Goal: Task Accomplishment & Management: Manage account settings

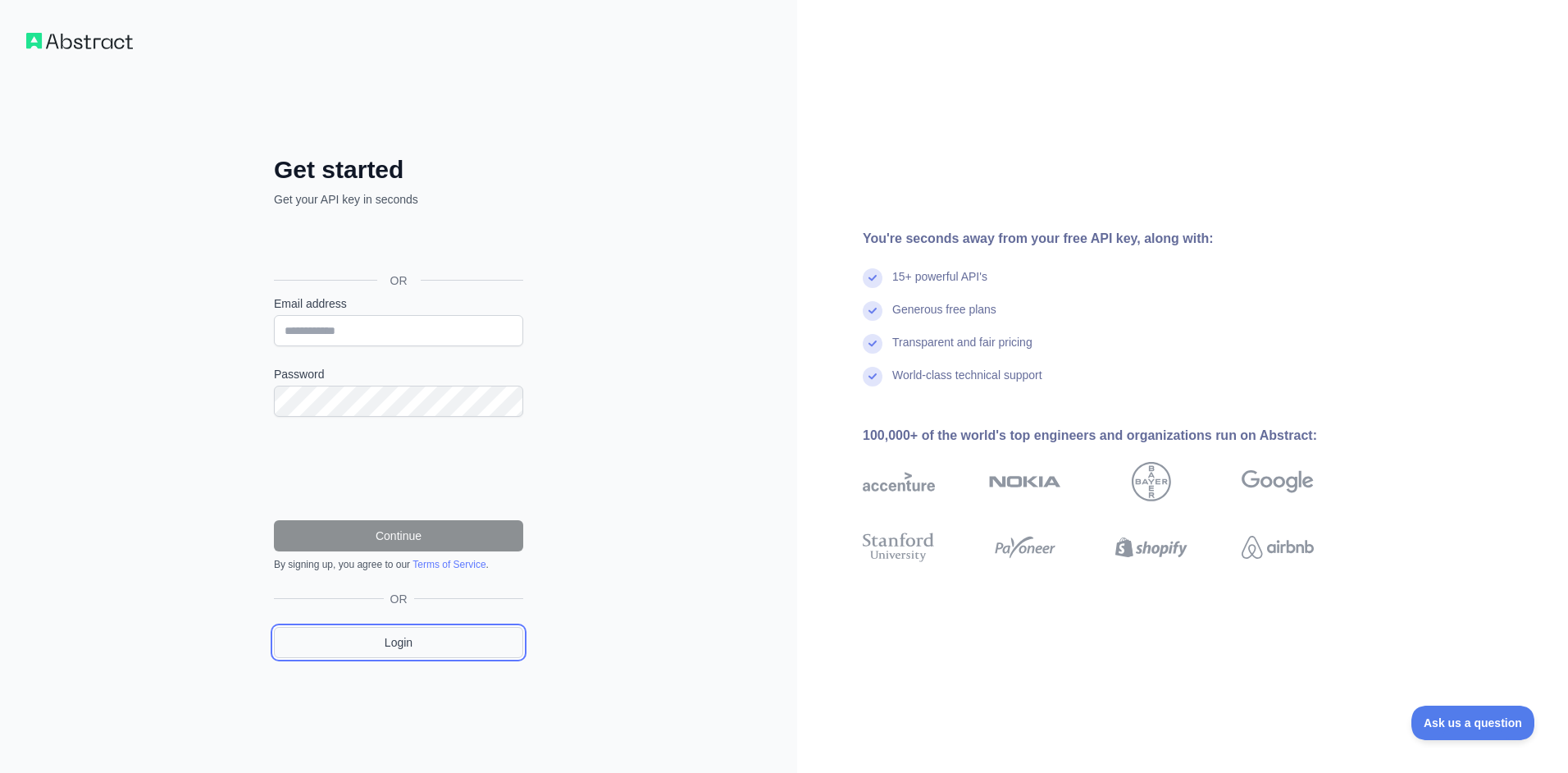
click at [418, 644] on link "Login" at bounding box center [398, 642] width 249 height 31
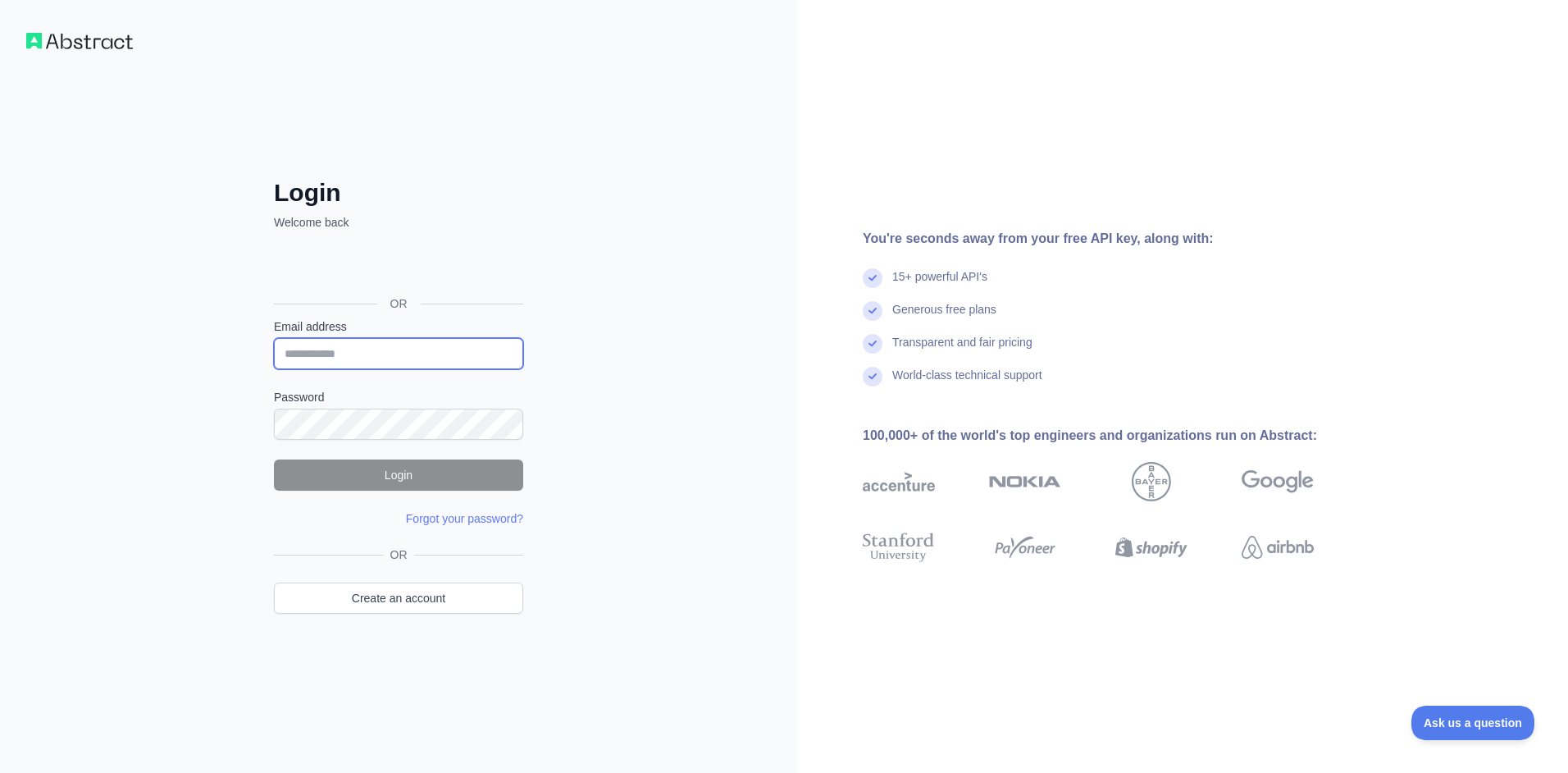
click at [347, 353] on input "Email address" at bounding box center [398, 354] width 249 height 31
click at [387, 604] on link "Create an account" at bounding box center [398, 598] width 249 height 31
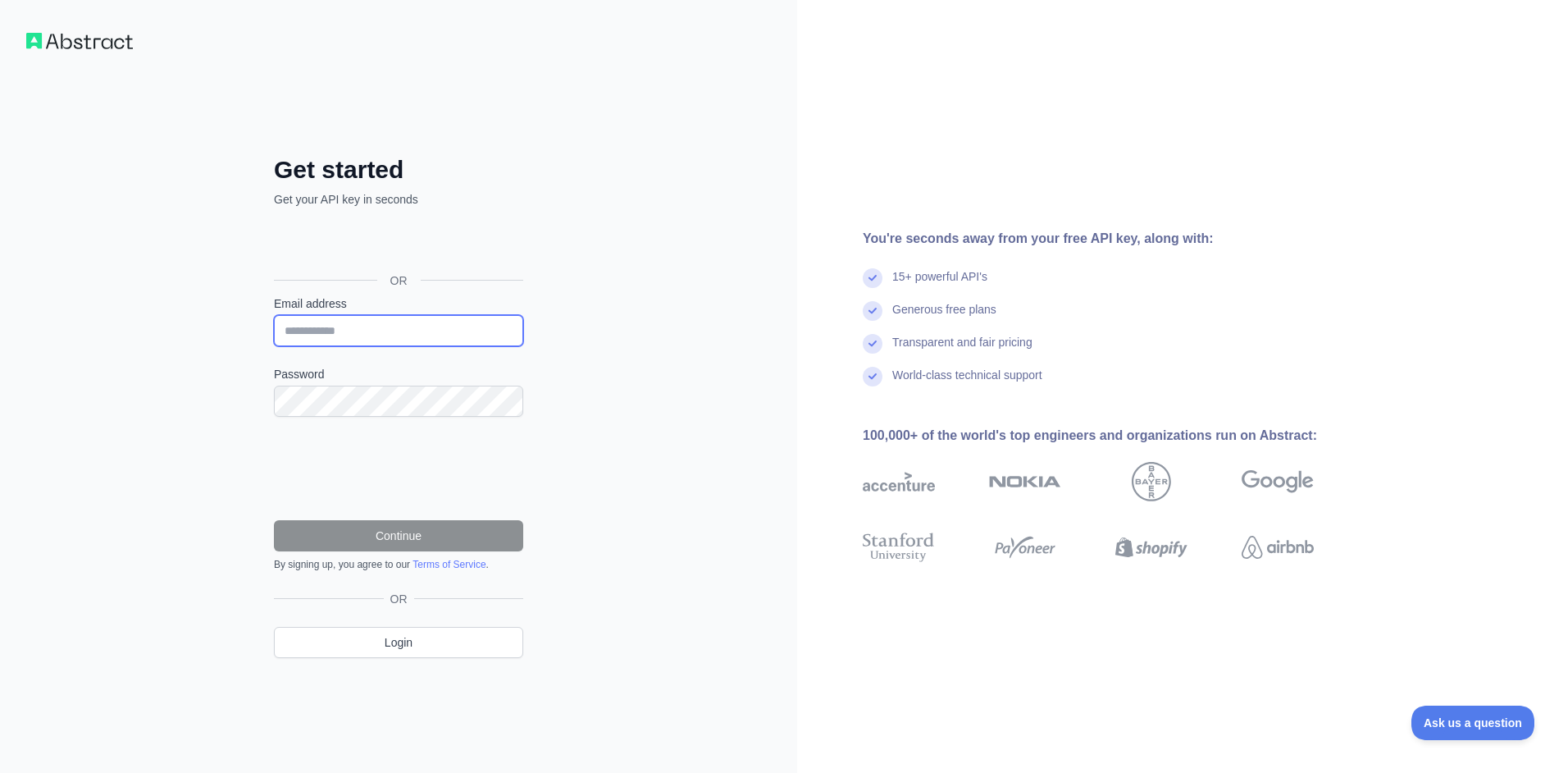
click at [361, 337] on input "Email address" at bounding box center [398, 331] width 249 height 31
type input "*"
type input "**********"
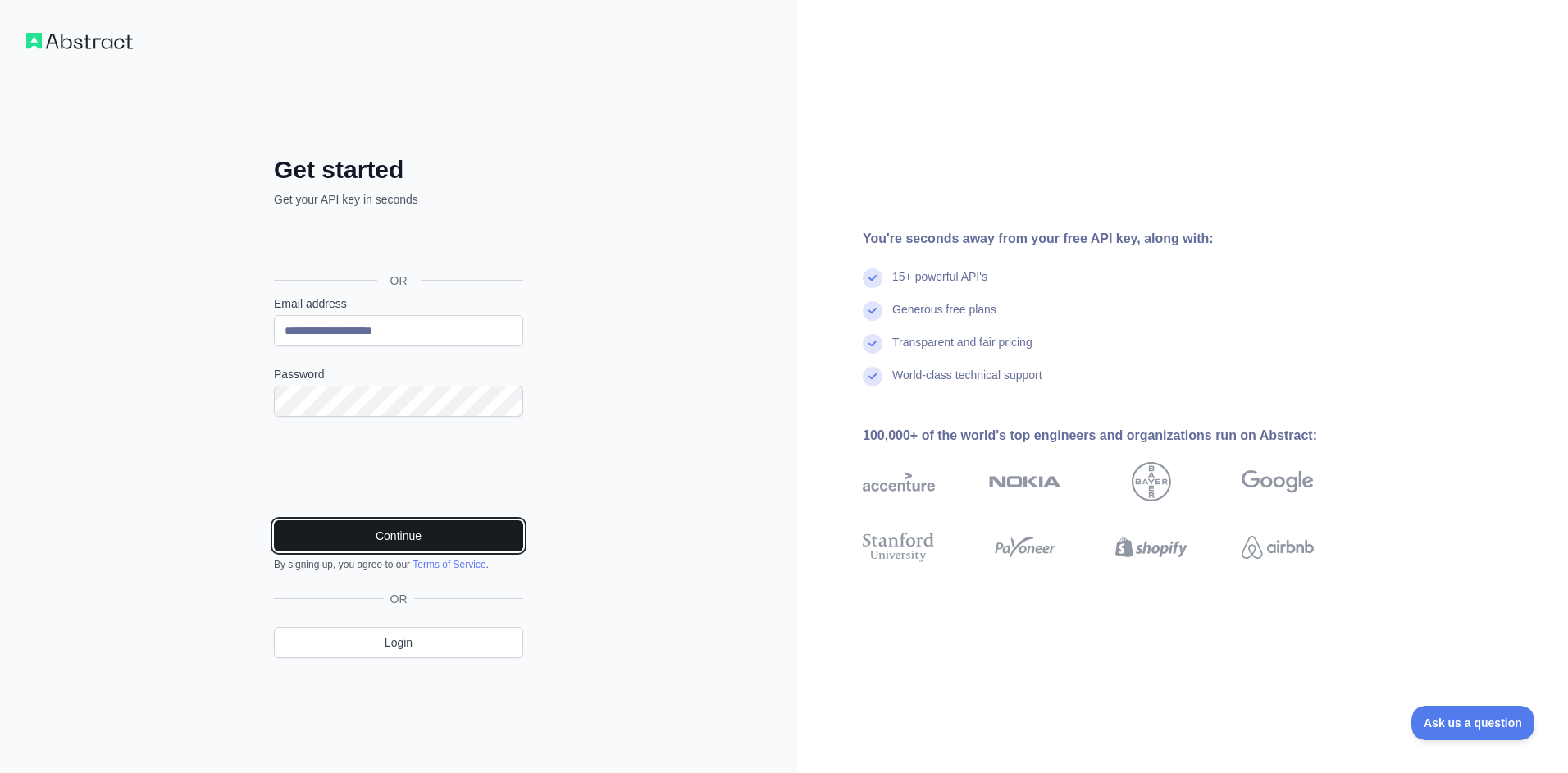
click at [418, 537] on button "Continue" at bounding box center [398, 535] width 249 height 31
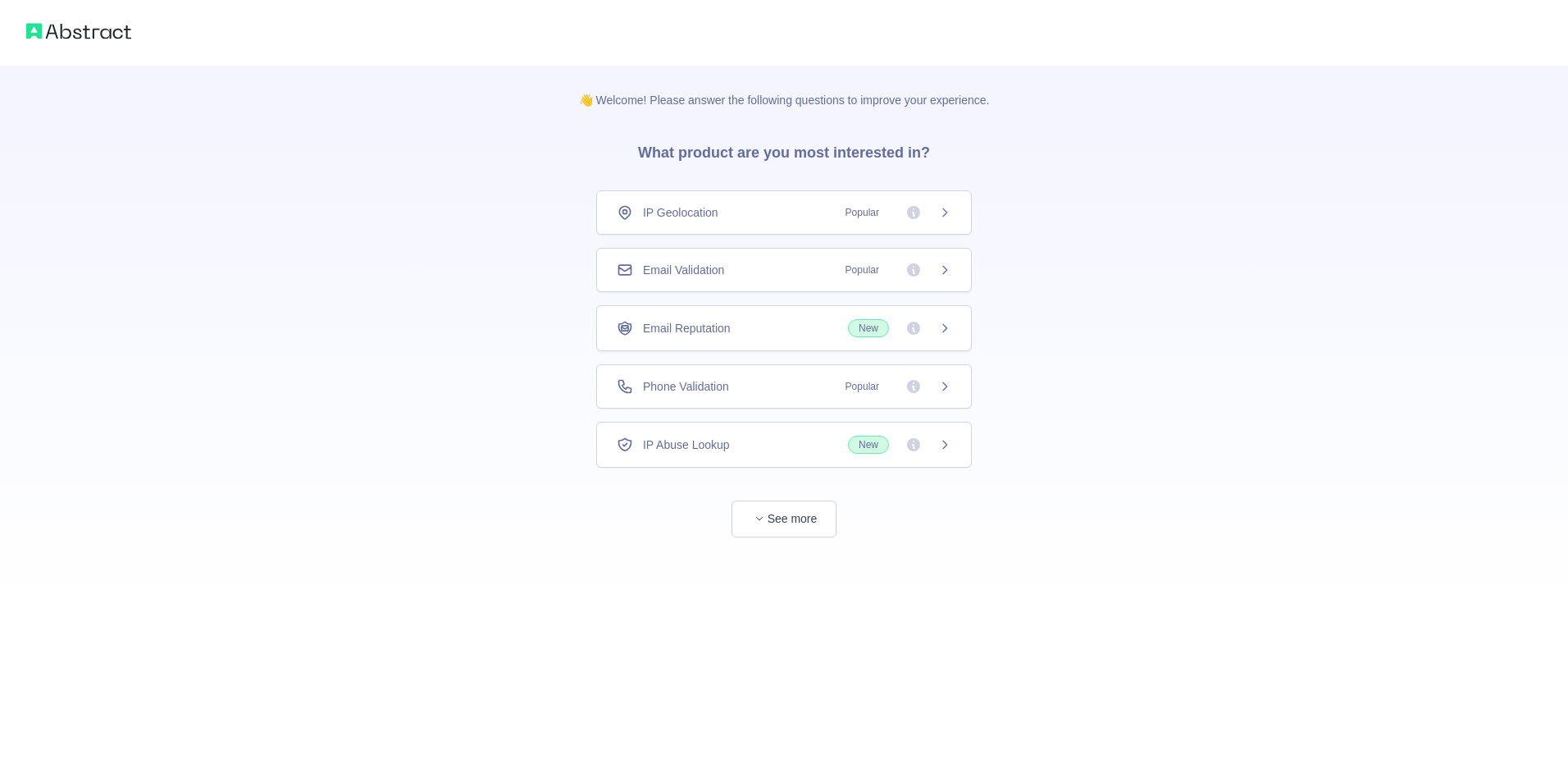
click at [795, 275] on div "Email Validation Popular" at bounding box center [784, 269] width 335 height 16
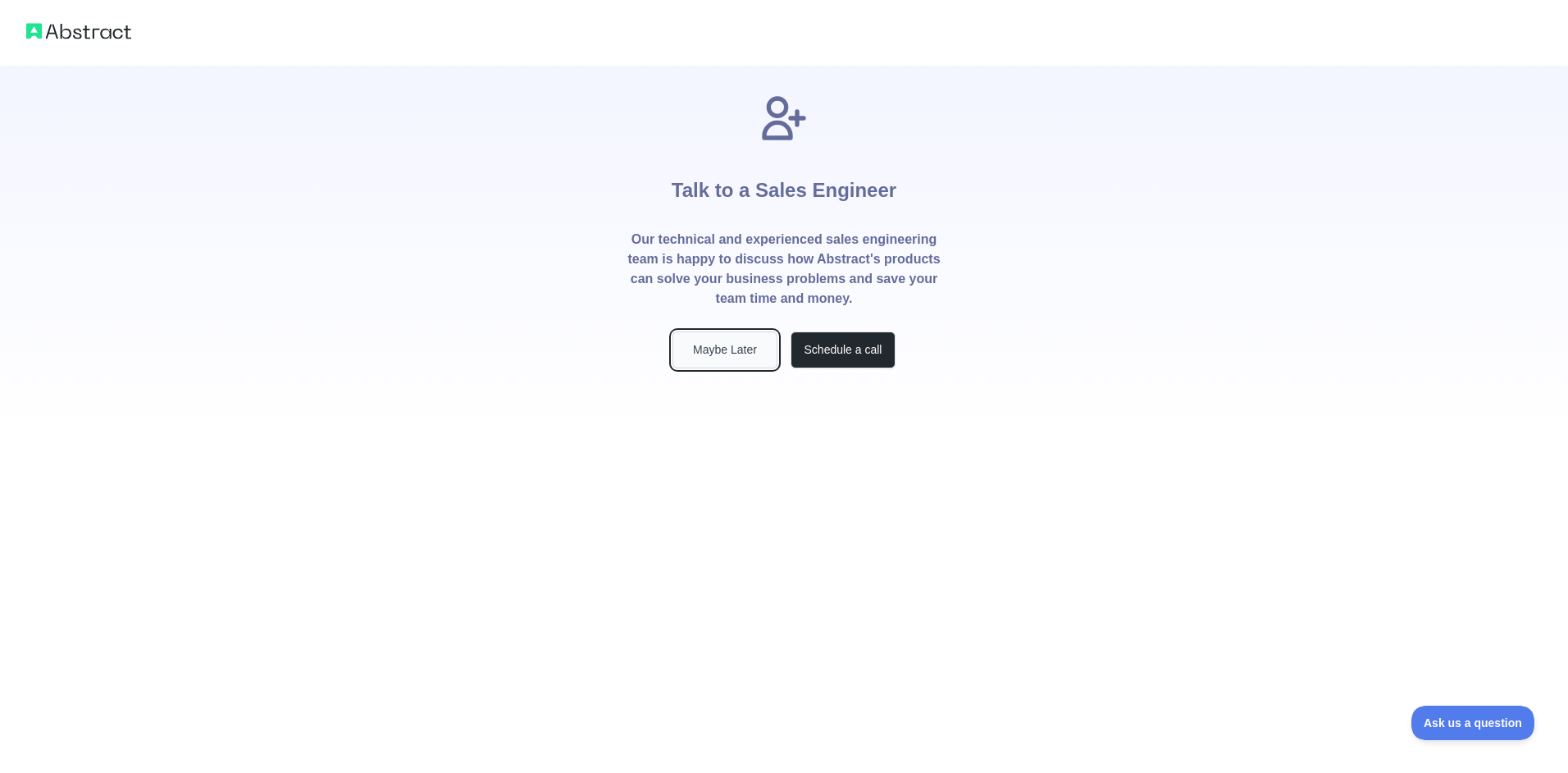
click at [713, 335] on button "Maybe Later" at bounding box center [724, 350] width 105 height 37
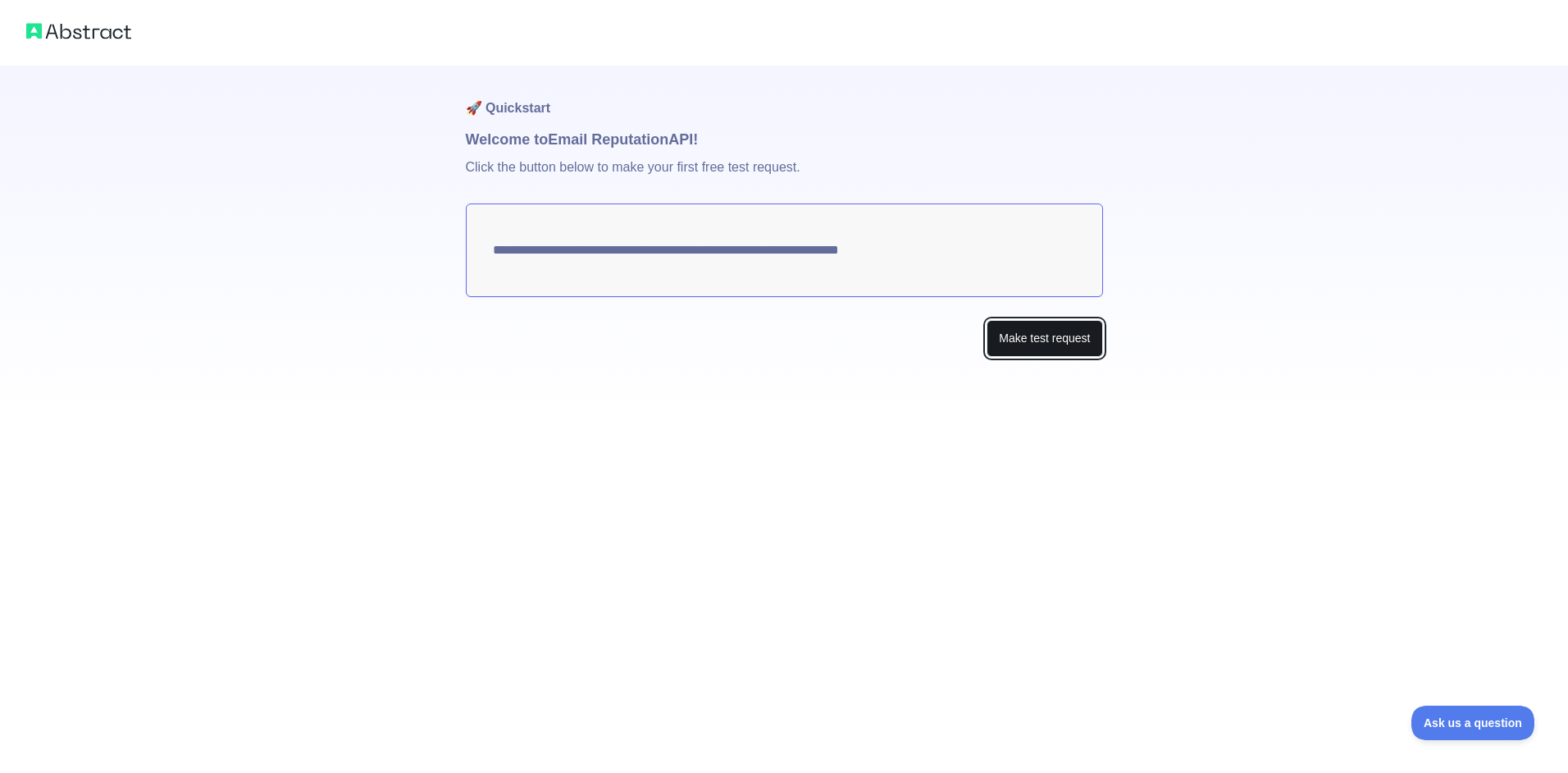
click at [1008, 333] on button "Make test request" at bounding box center [1044, 338] width 116 height 37
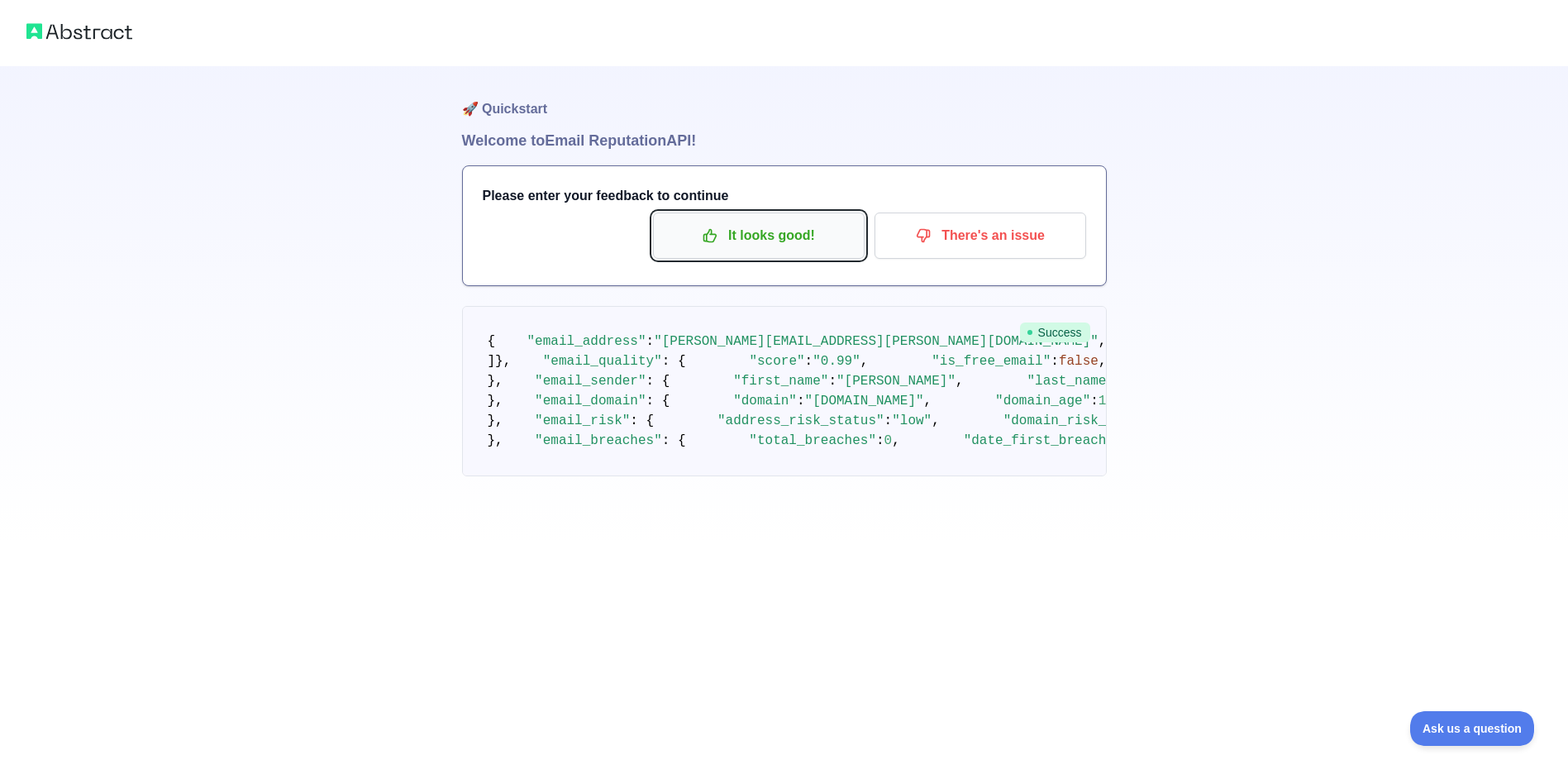
click at [797, 239] on p "It looks good!" at bounding box center [758, 235] width 187 height 28
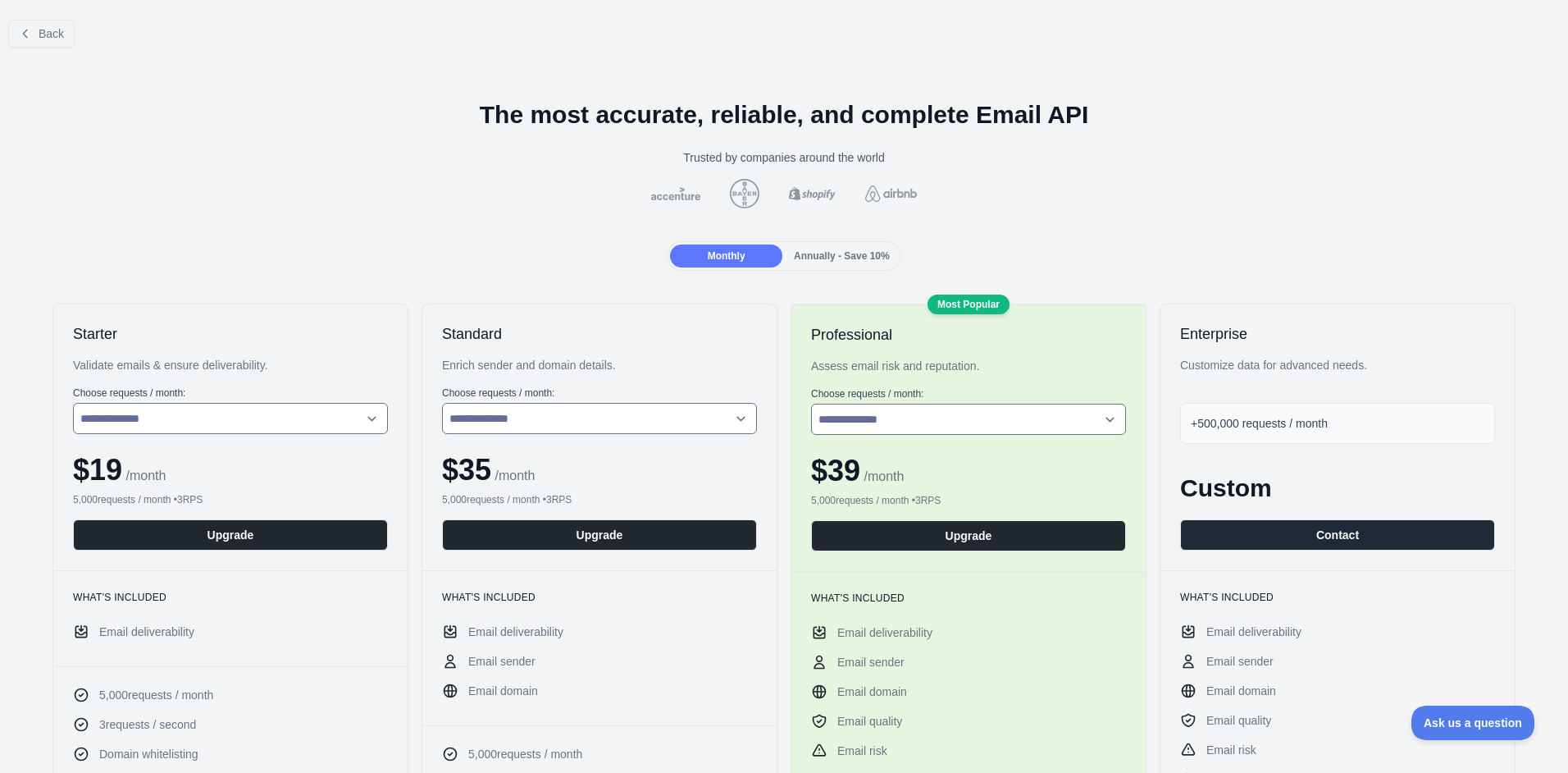
scroll to position [82, 0]
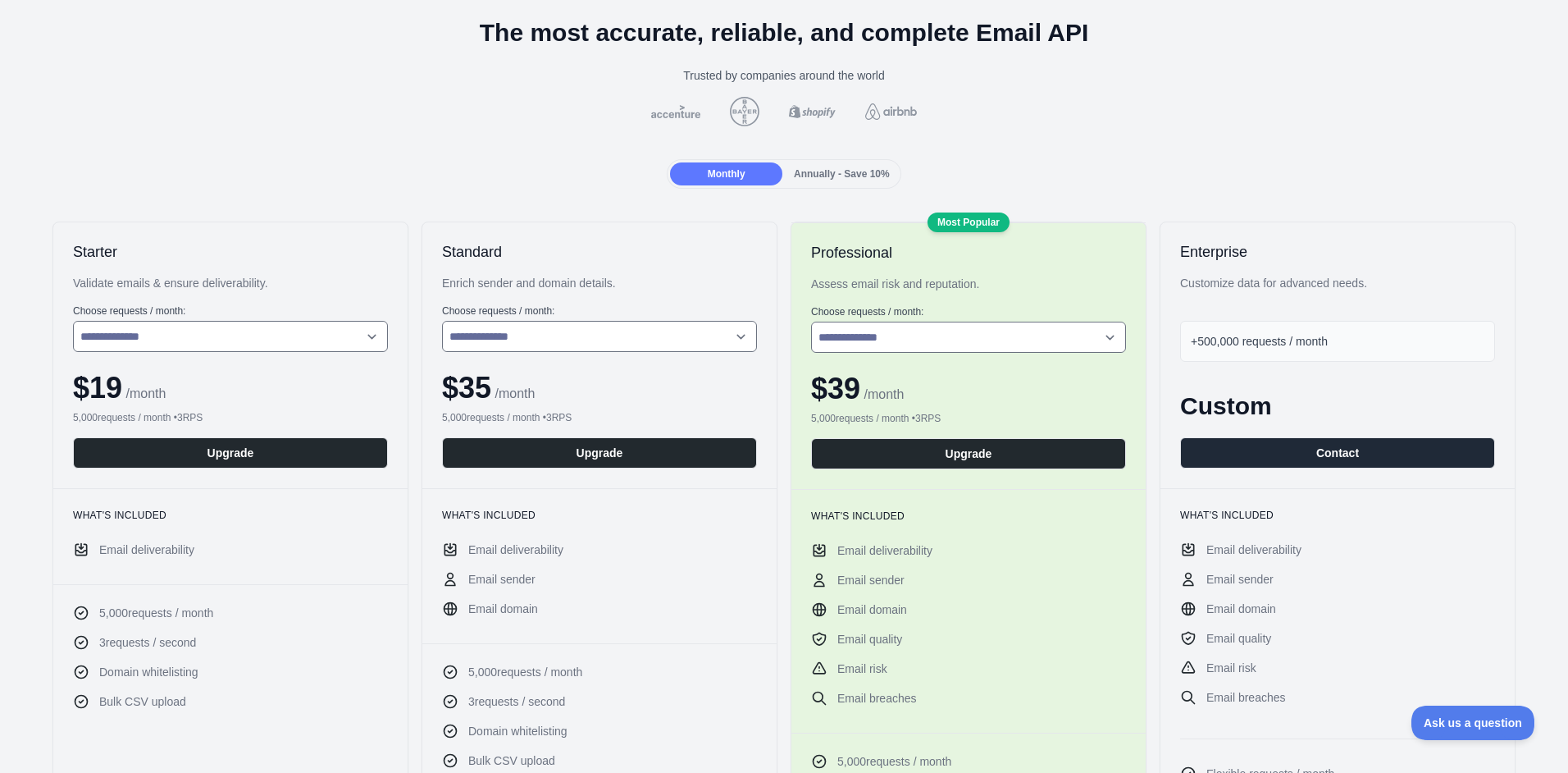
click at [831, 177] on span "Annually - Save 10%" at bounding box center [842, 174] width 96 height 12
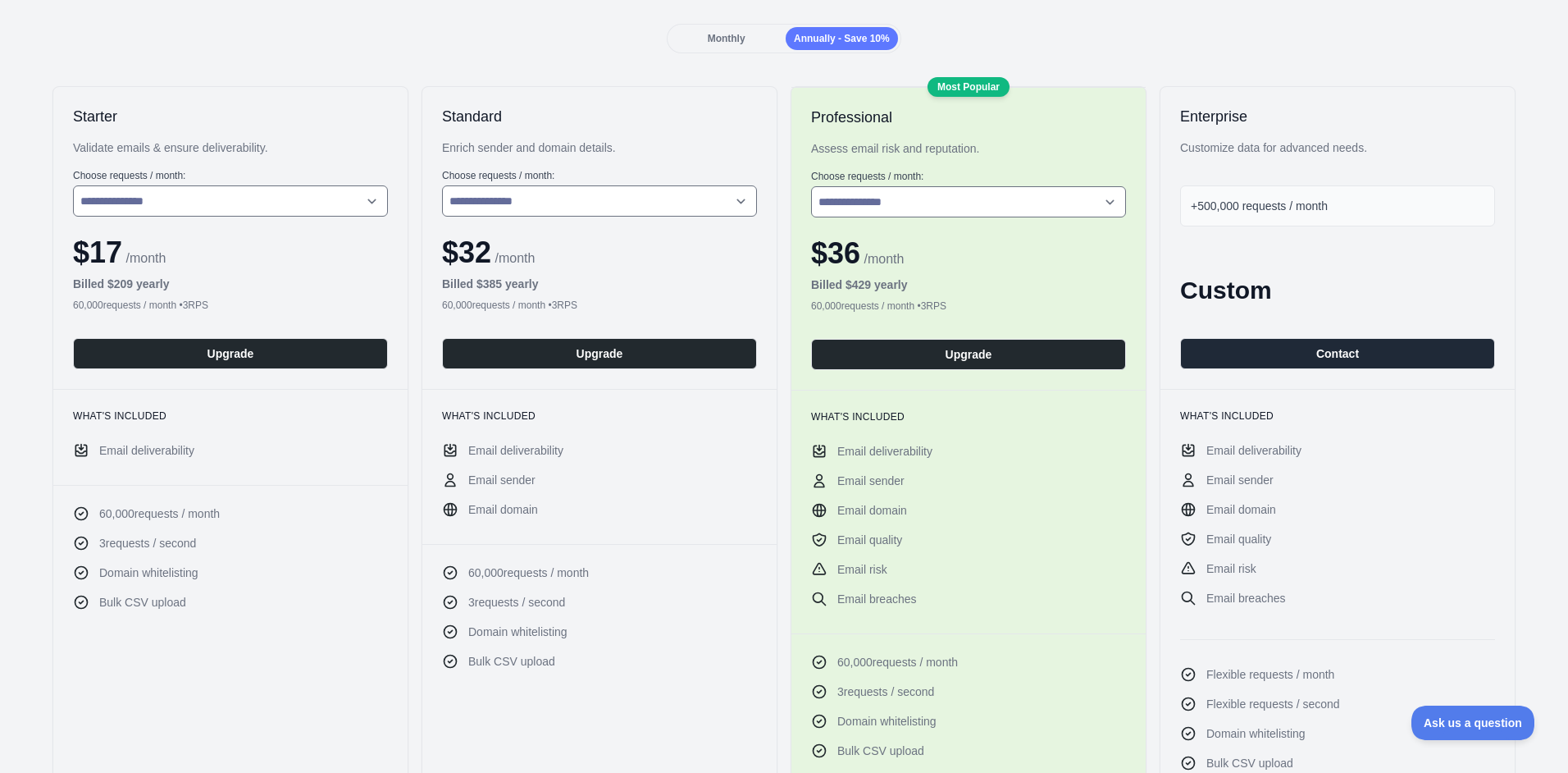
scroll to position [246, 0]
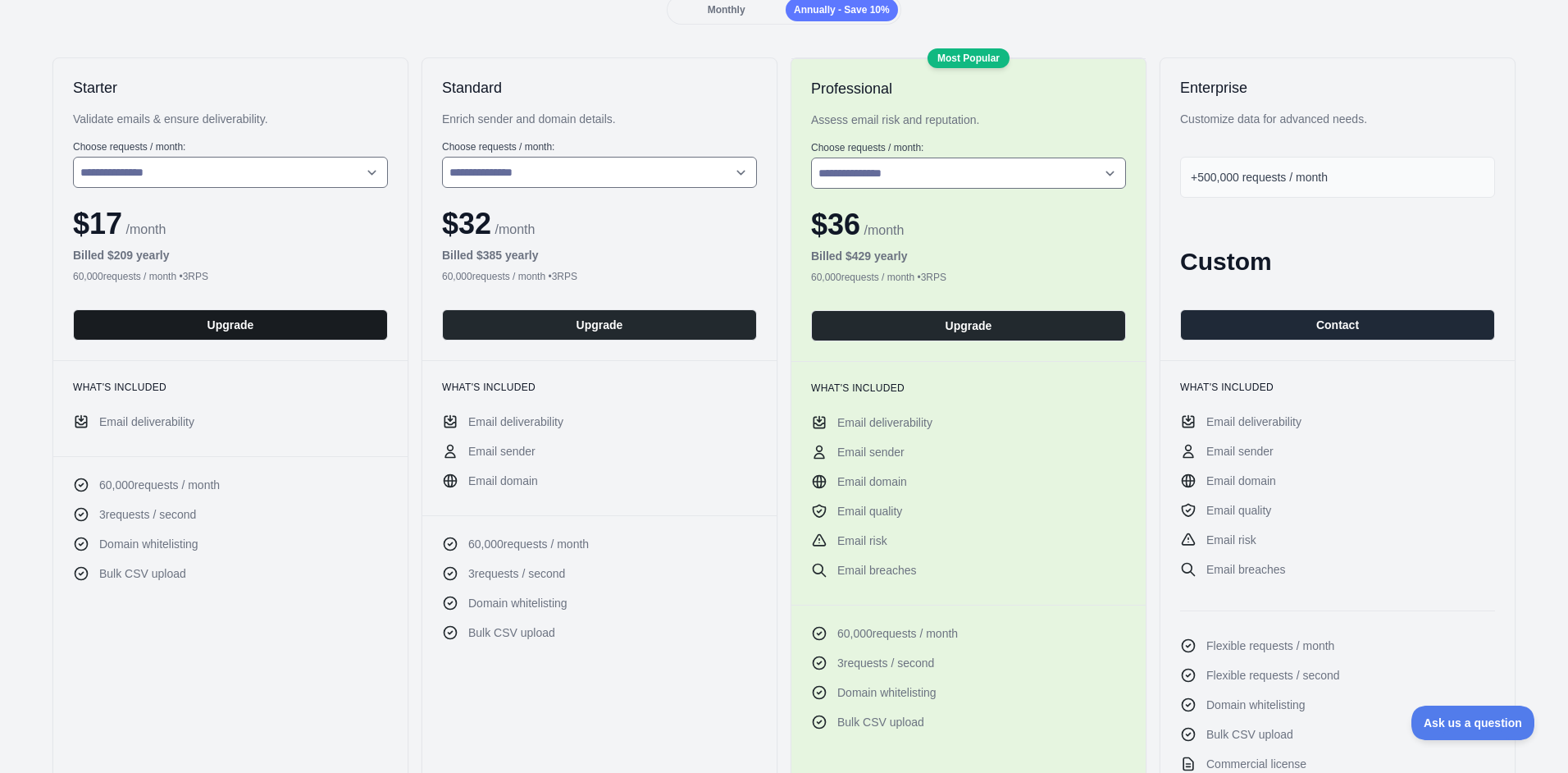
click at [187, 325] on button "Upgrade" at bounding box center [230, 325] width 315 height 31
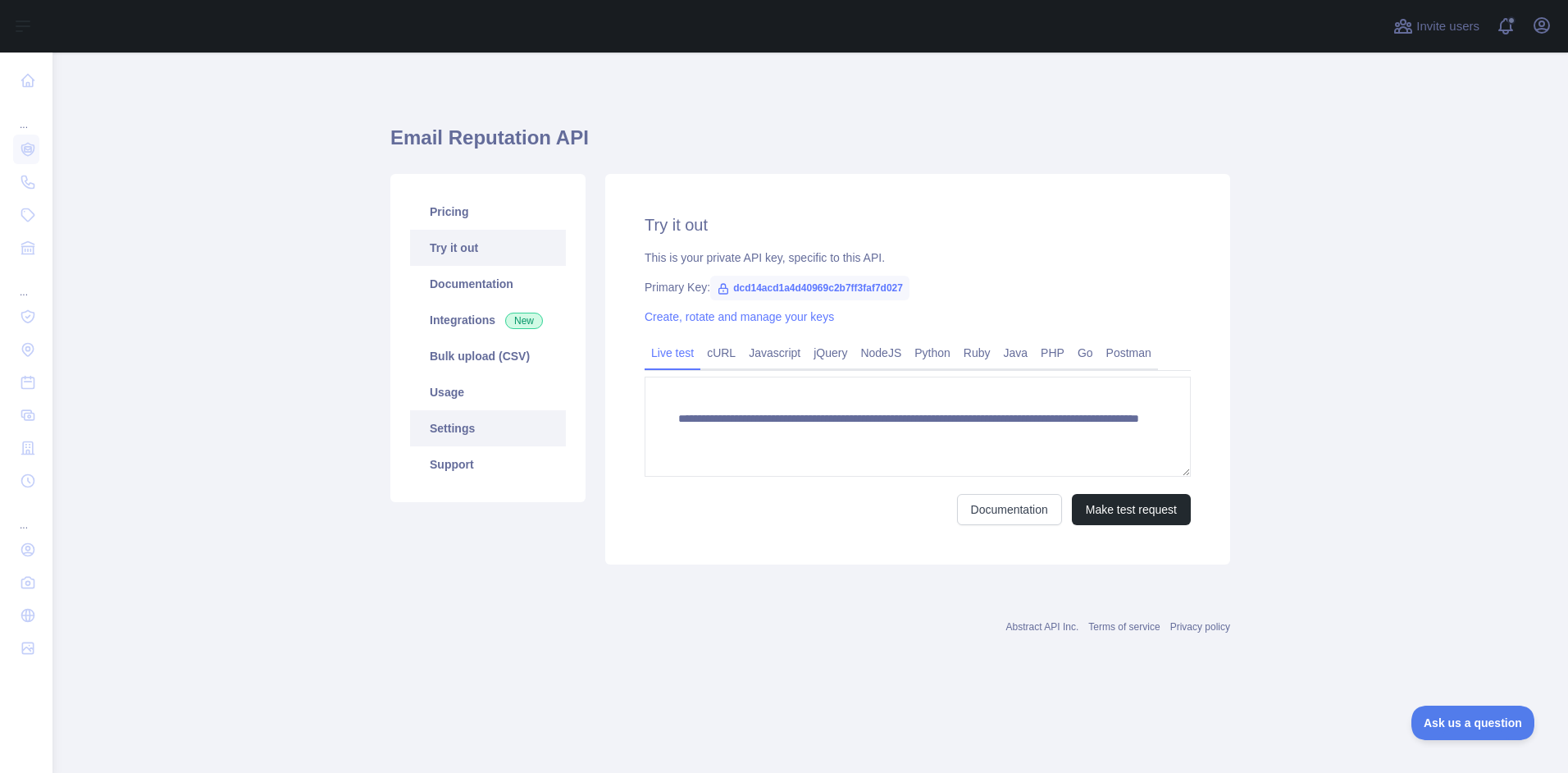
click at [446, 428] on link "Settings" at bounding box center [488, 428] width 156 height 36
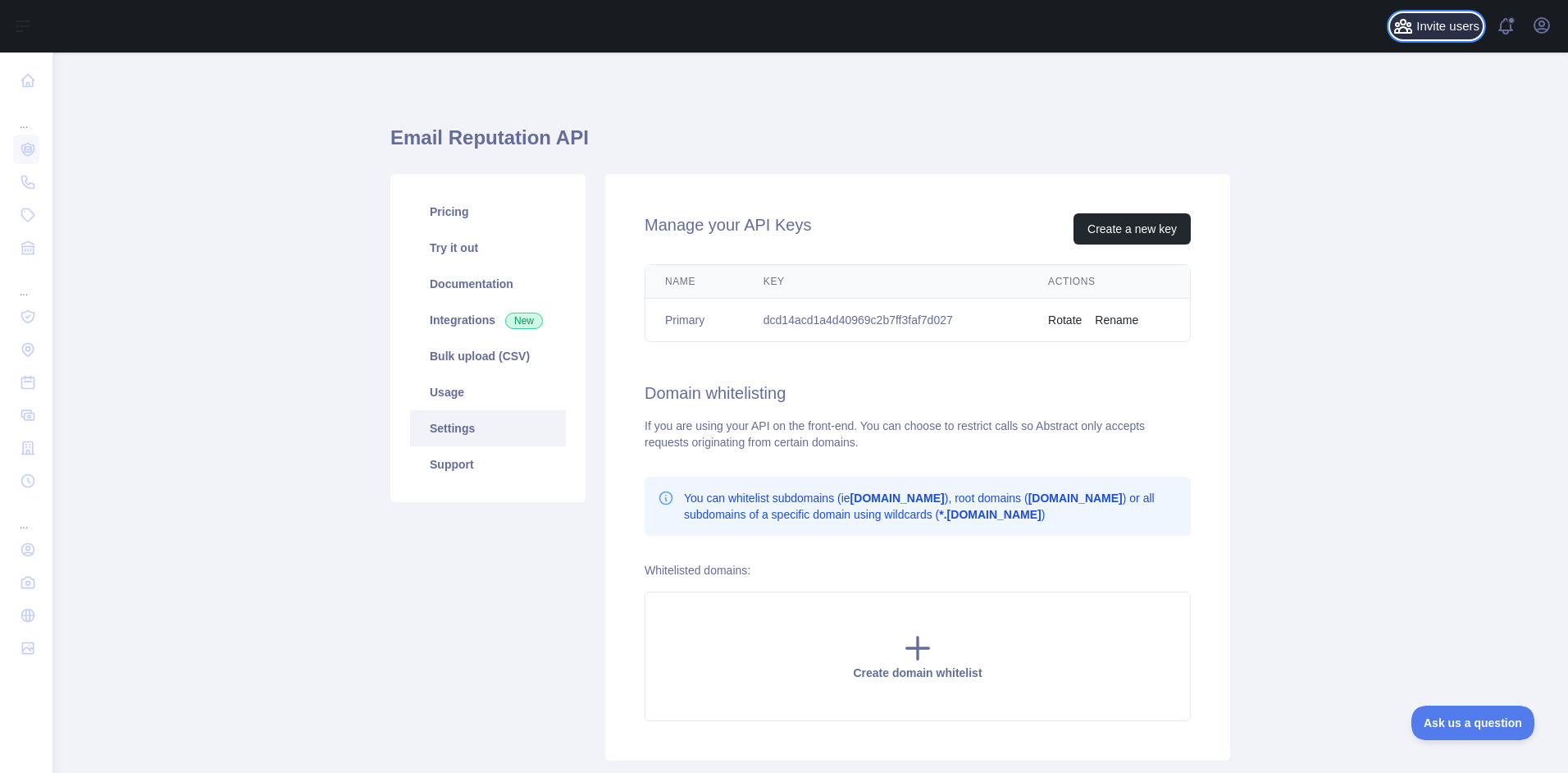
click at [1454, 23] on span "Invite users" at bounding box center [1447, 26] width 63 height 19
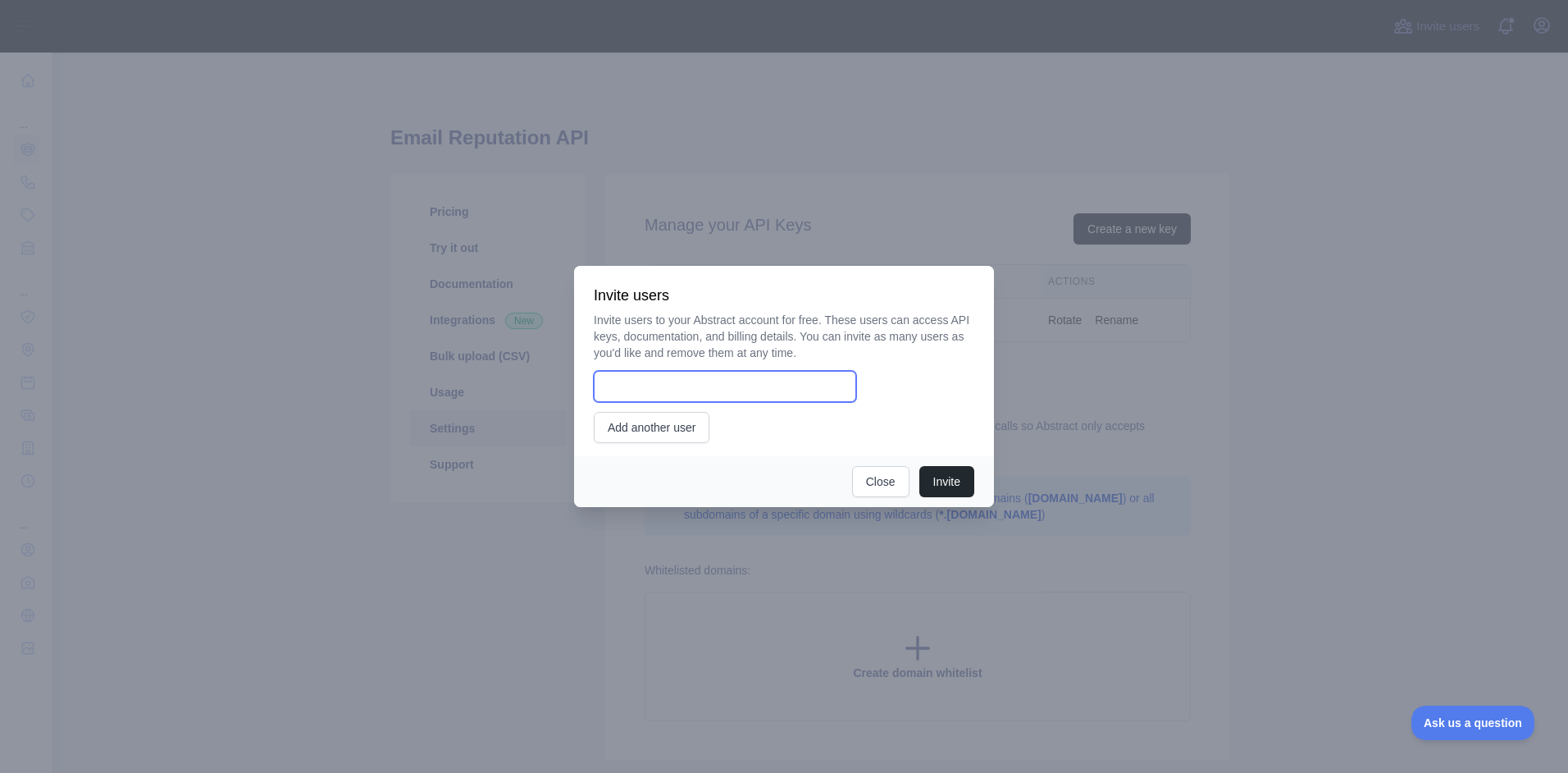
click at [679, 385] on input "email" at bounding box center [724, 386] width 262 height 31
type input "**********"
click at [938, 477] on button "Invite" at bounding box center [946, 481] width 55 height 31
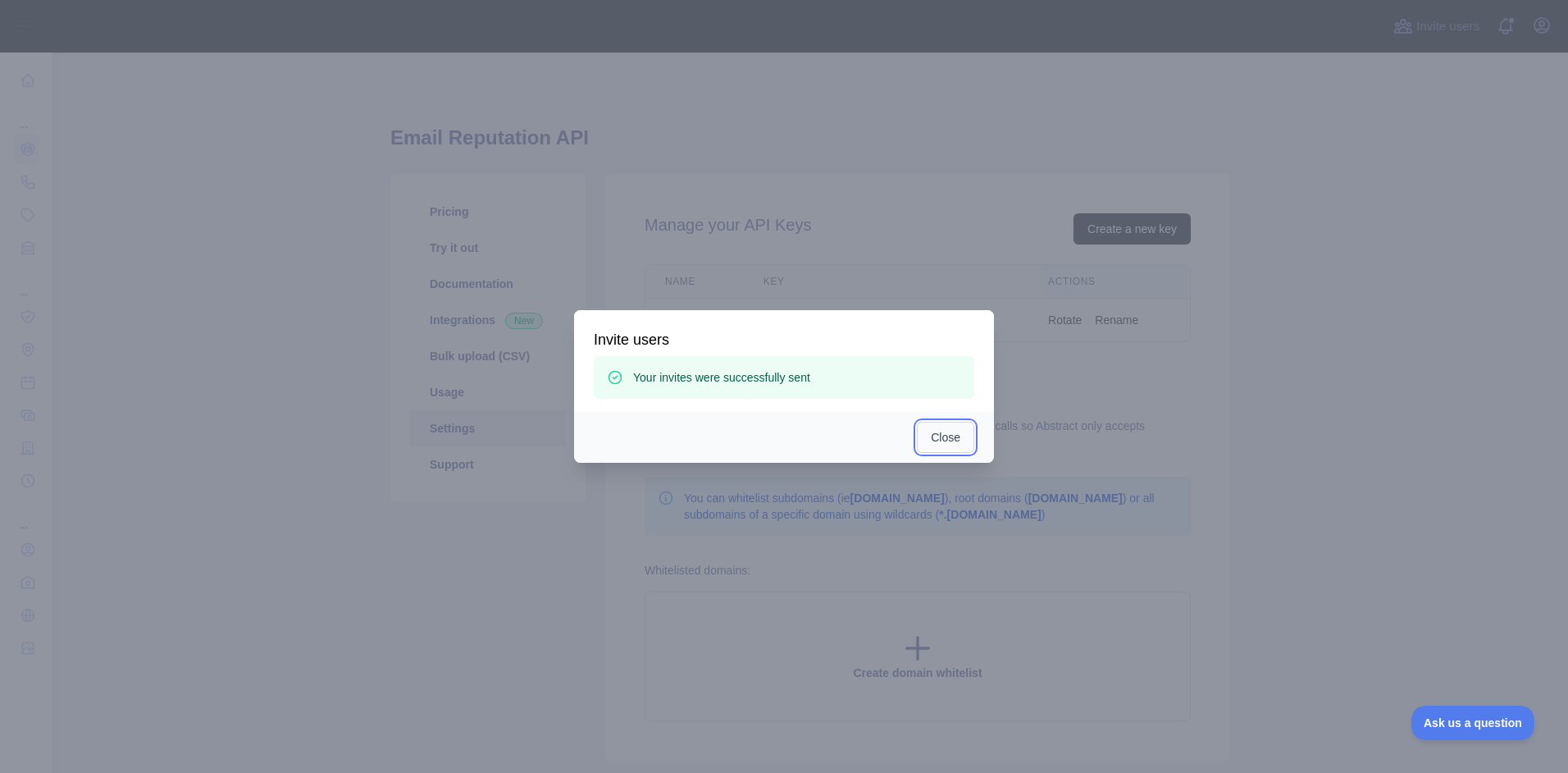
click at [951, 436] on button "Close" at bounding box center [946, 437] width 57 height 31
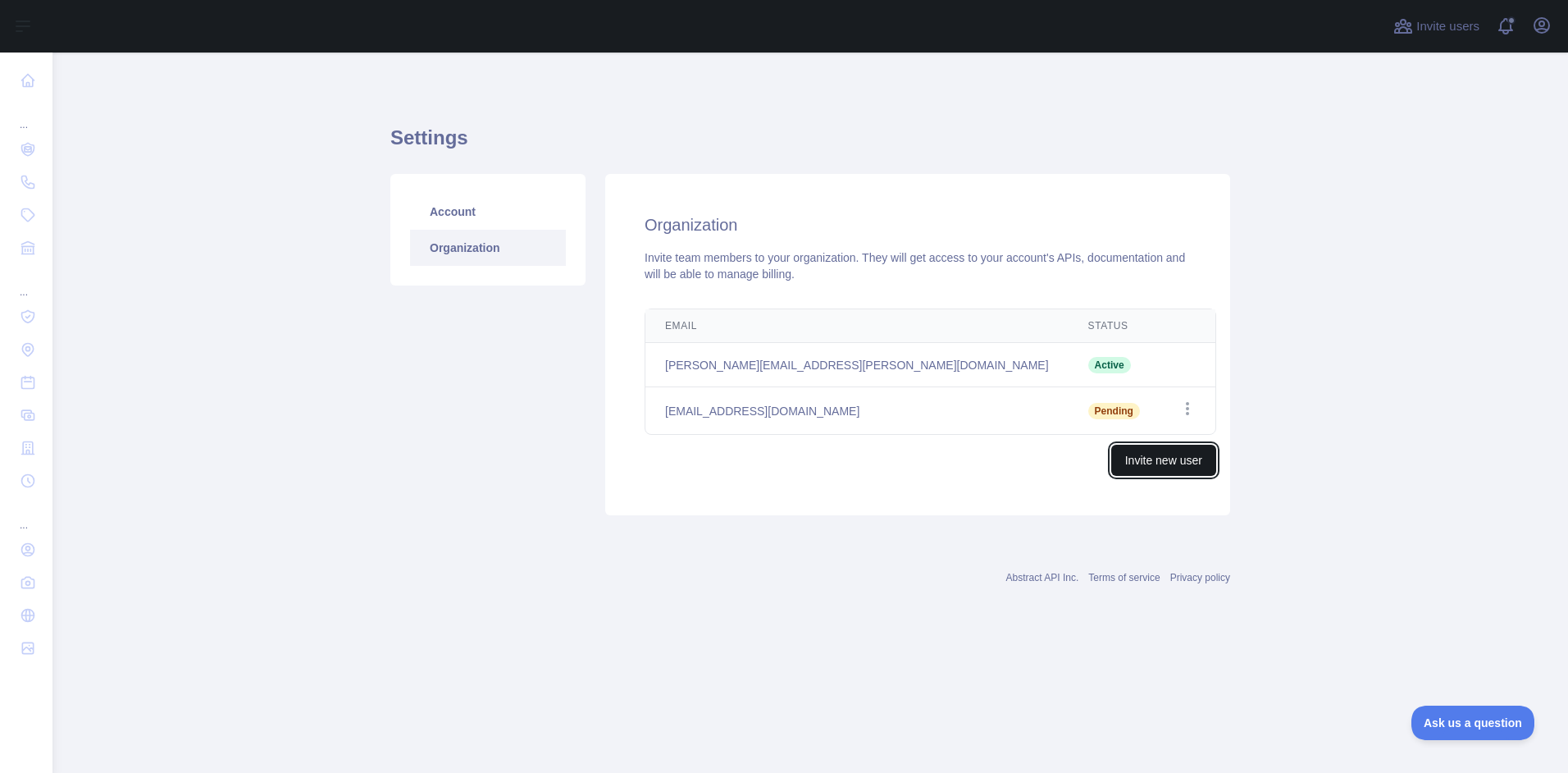
click at [1124, 458] on button "Invite new user" at bounding box center [1163, 460] width 105 height 31
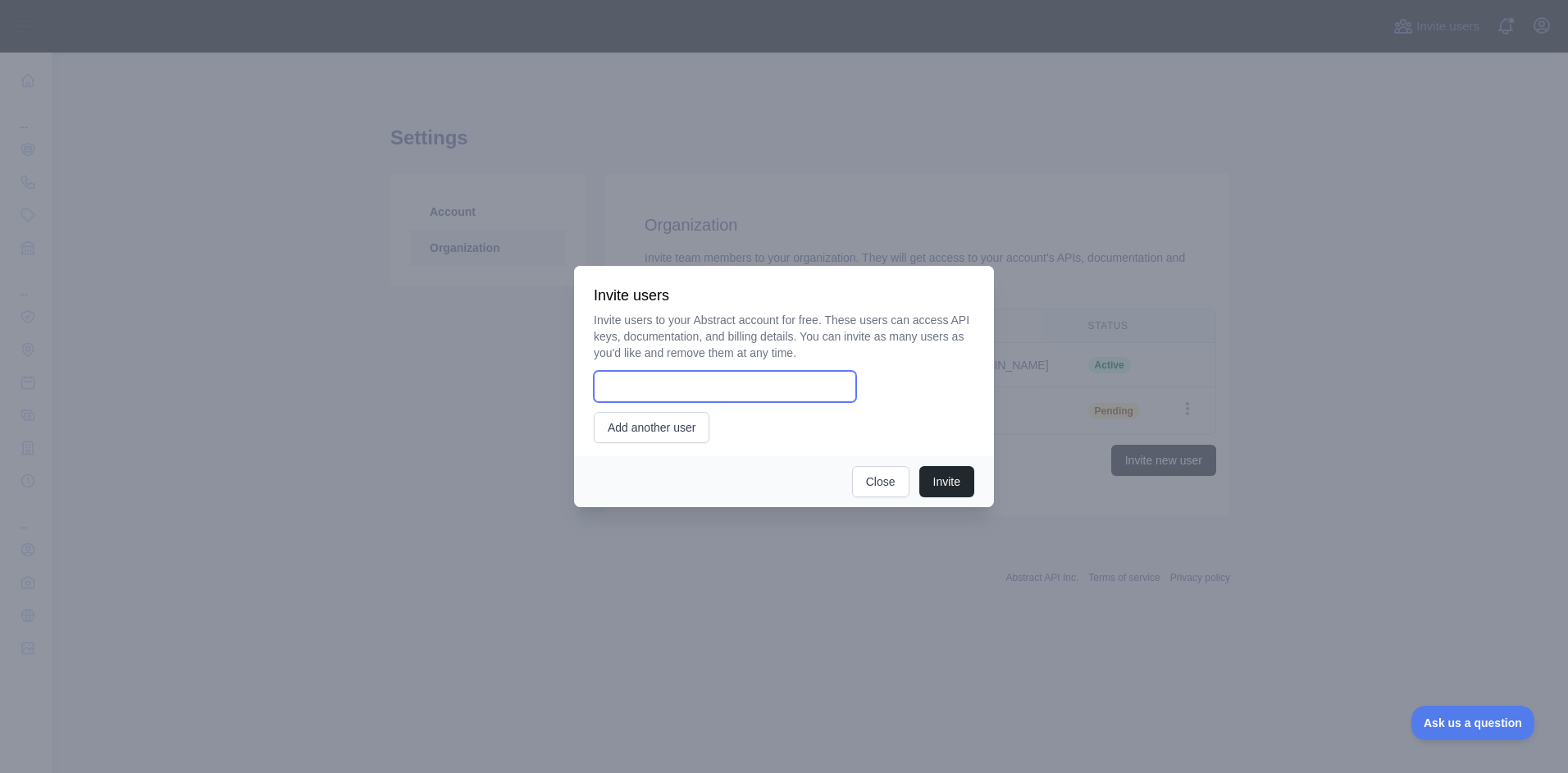
click at [691, 381] on input "email" at bounding box center [724, 386] width 262 height 31
type input "**********"
click at [938, 480] on button "Invite" at bounding box center [946, 481] width 55 height 31
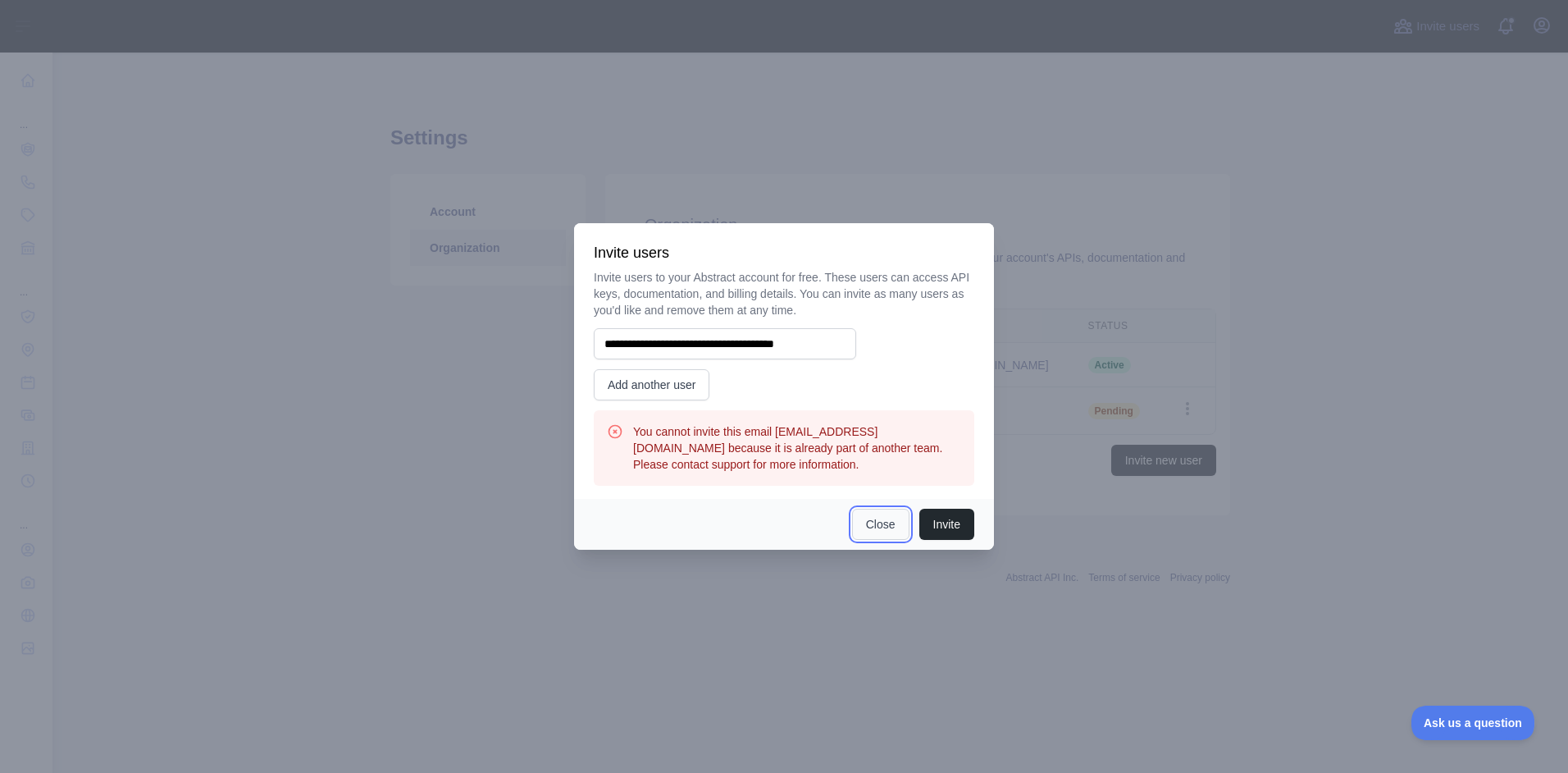
click at [870, 535] on button "Close" at bounding box center [881, 524] width 57 height 31
